Goal: Information Seeking & Learning: Learn about a topic

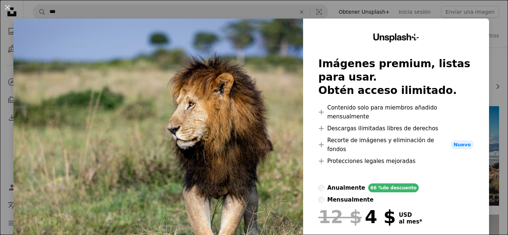
click at [499, 115] on div "An X shape Unsplash+ Imágenes premium, listas para usar. Obtén acceso ilimitado…" at bounding box center [254, 117] width 508 height 235
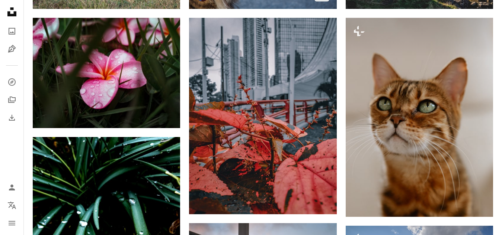
scroll to position [196, 0]
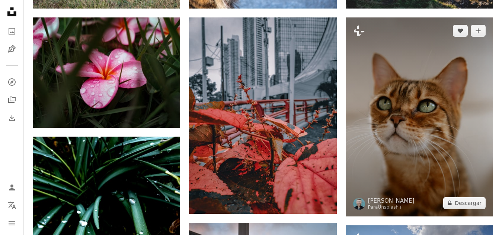
click at [395, 166] on img at bounding box center [418, 116] width 147 height 199
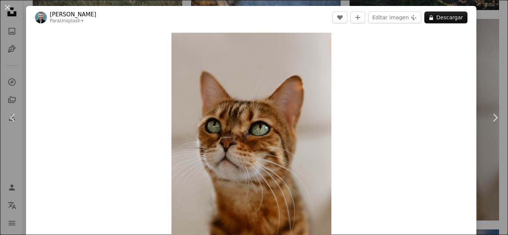
click at [483, 44] on div "An X shape Chevron left Chevron right [PERSON_NAME] Para Unsplash+ A heart A pl…" at bounding box center [254, 117] width 508 height 235
